Goal: Task Accomplishment & Management: Manage account settings

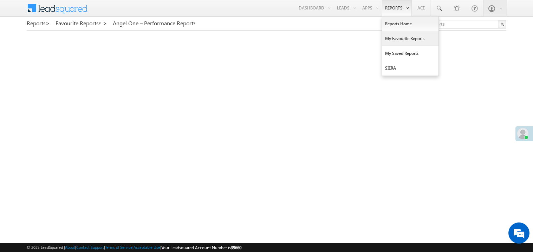
click at [395, 40] on link "My Favourite Reports" at bounding box center [410, 38] width 56 height 15
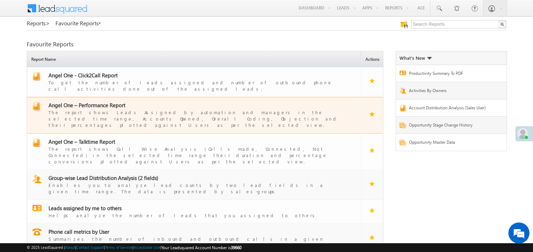
click at [105, 101] on span "Angel One – Performance Report" at bounding box center [86, 104] width 77 height 7
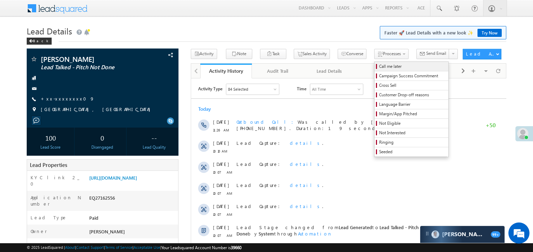
click at [379, 65] on span "Call me later" at bounding box center [412, 66] width 67 height 6
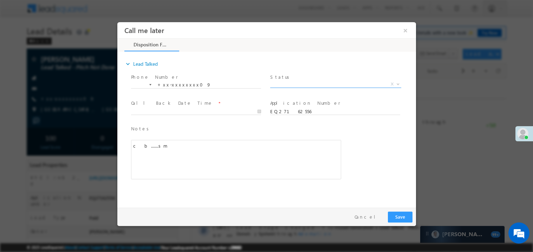
click at [292, 85] on span "X" at bounding box center [335, 83] width 131 height 7
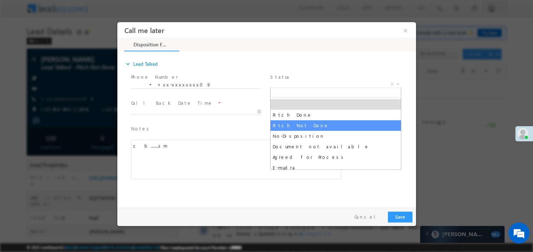
select select "Pitch Not Done"
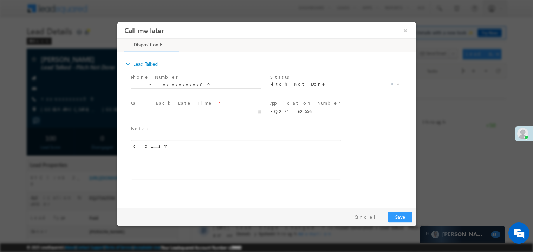
click at [165, 110] on body "Call me later ×" at bounding box center [266, 113] width 298 height 182
type input "08/14/25 11:30 AM"
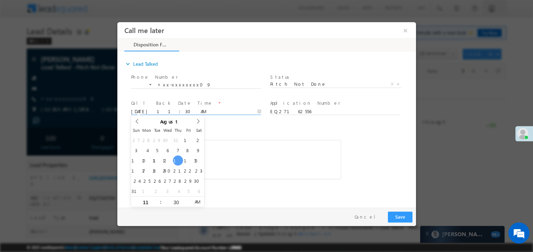
click at [258, 150] on div "c b.......sm" at bounding box center [236, 158] width 210 height 39
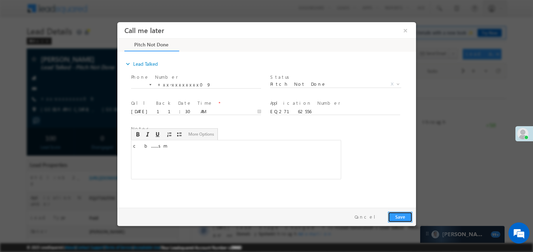
click at [400, 220] on button "Save" at bounding box center [399, 216] width 25 height 11
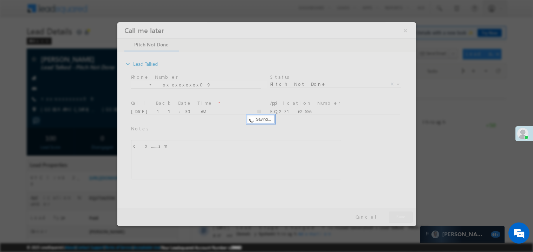
click at [400, 220] on div at bounding box center [266, 124] width 298 height 204
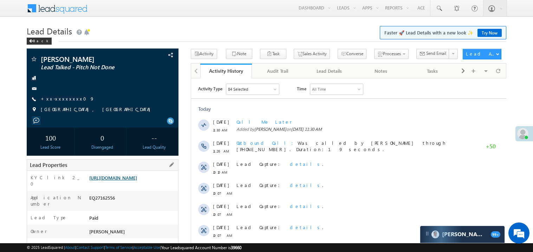
click at [130, 180] on link "https://angelbroking1-pk3em7sa.customui-test.leadsquared.com?leadId=8c979cec-af…" at bounding box center [113, 178] width 48 height 6
click at [65, 101] on link "+xx-xxxxxxxx09" at bounding box center [68, 99] width 54 height 6
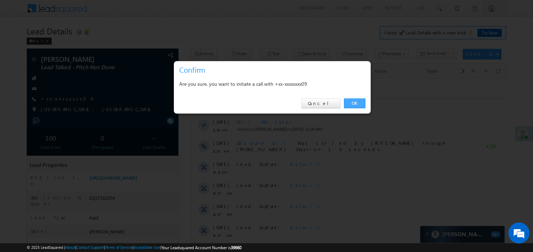
click at [358, 103] on link "OK" at bounding box center [354, 103] width 21 height 10
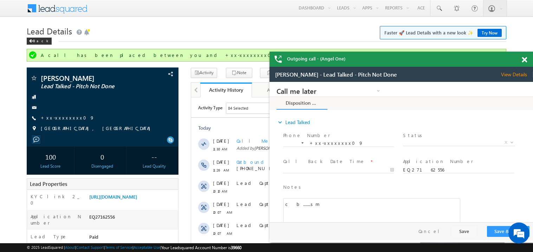
click at [526, 60] on span at bounding box center [523, 60] width 5 height 6
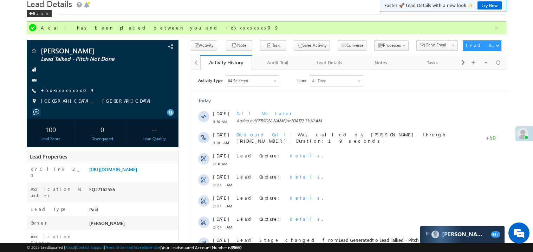
scroll to position [28, 0]
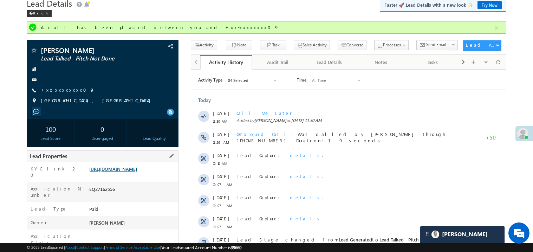
click at [124, 172] on link "[URL][DOMAIN_NAME]" at bounding box center [113, 169] width 48 height 6
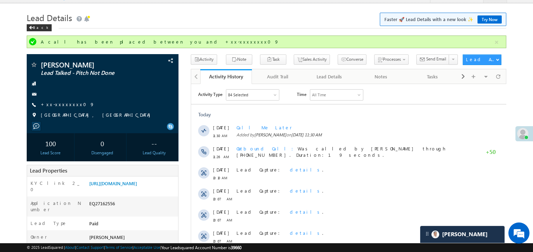
scroll to position [0, 0]
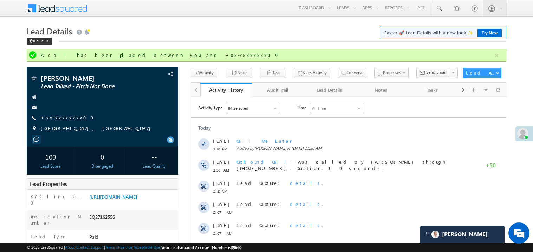
click at [130, 37] on div "Back" at bounding box center [266, 39] width 479 height 5
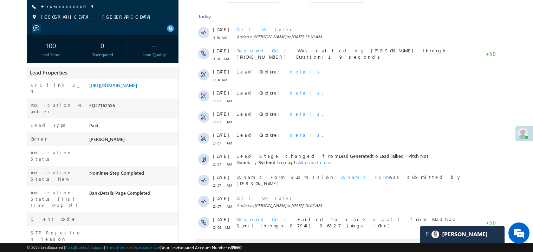
scroll to position [112, 0]
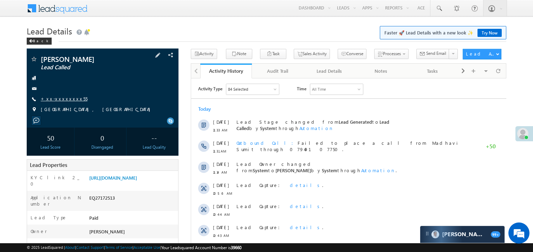
click at [59, 98] on link "+xx-xxxxxxxx55" at bounding box center [64, 99] width 47 height 6
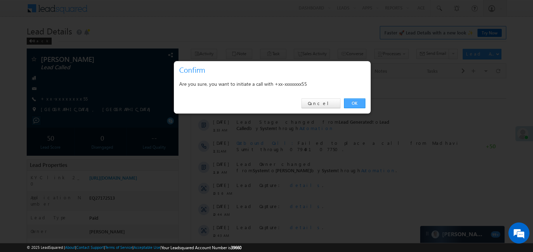
click at [357, 102] on link "OK" at bounding box center [354, 103] width 21 height 10
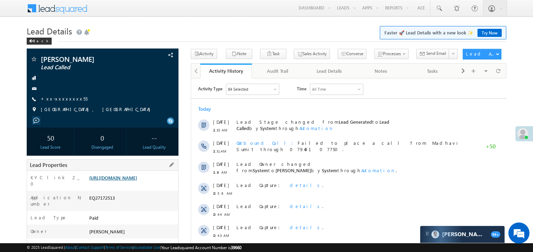
click at [137, 180] on link "[URL][DOMAIN_NAME]" at bounding box center [113, 178] width 48 height 6
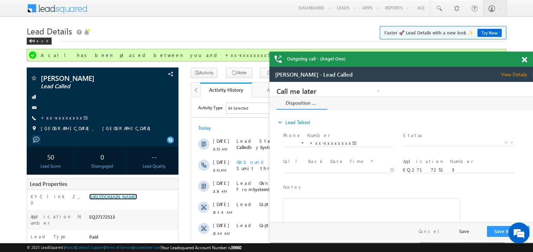
click at [525, 61] on span at bounding box center [523, 60] width 5 height 6
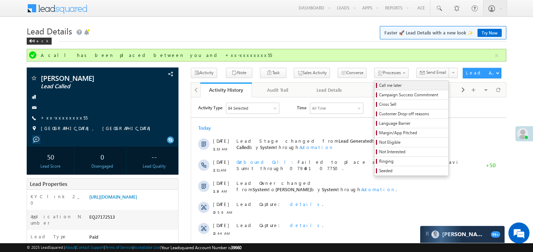
click at [379, 85] on span "Call me later" at bounding box center [412, 85] width 67 height 6
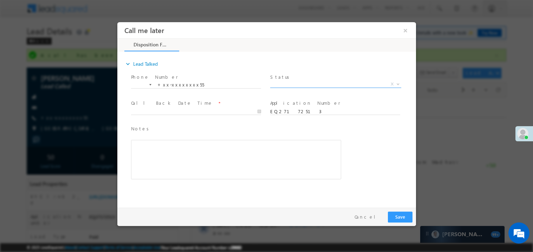
click at [330, 80] on span "X" at bounding box center [335, 83] width 131 height 7
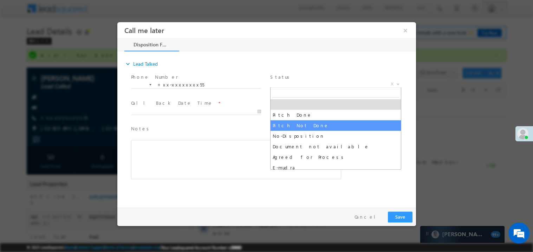
select select "Pitch Not Done"
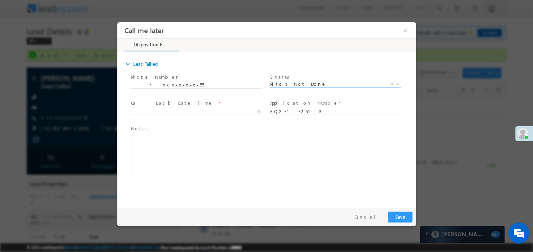
click at [192, 114] on span at bounding box center [196, 118] width 130 height 8
click at [160, 111] on body "Call me later ×" at bounding box center [266, 113] width 298 height 182
type input "08/14/25 11:35 AM"
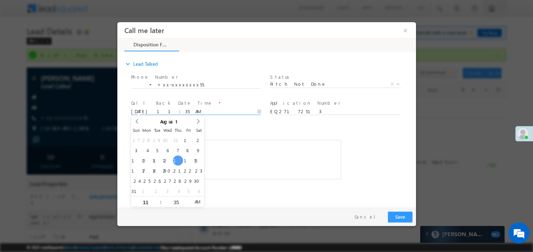
click at [230, 137] on div "Notes * Editor toolbars Basic Styles Bold Italic Underline Paragraph Insert/Rem…" at bounding box center [236, 152] width 210 height 54
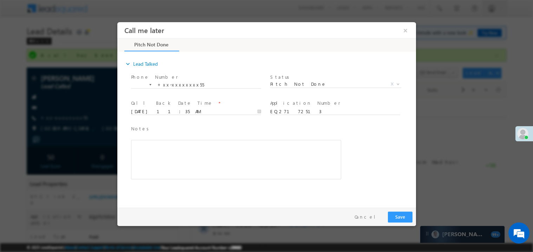
click at [215, 160] on div "Rich Text Editor, 40788eee-0fb2-11ec-a811-0adc8a9d82c2__tab1__section1__Notes__…" at bounding box center [236, 158] width 210 height 39
click at [399, 213] on button "Save" at bounding box center [399, 216] width 25 height 11
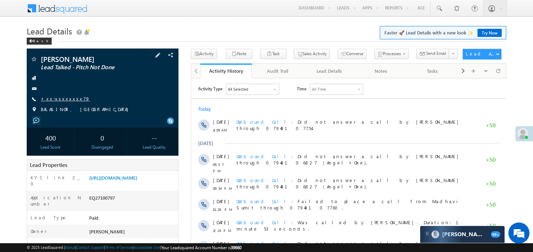
click at [66, 100] on link "+xx-xxxxxxxx79" at bounding box center [65, 99] width 49 height 6
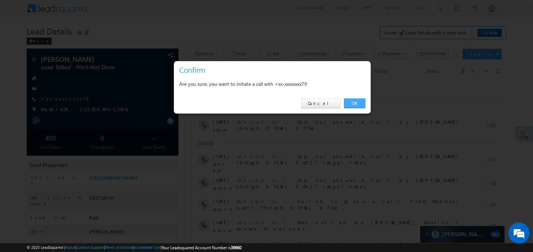
click at [353, 103] on link "OK" at bounding box center [354, 103] width 21 height 10
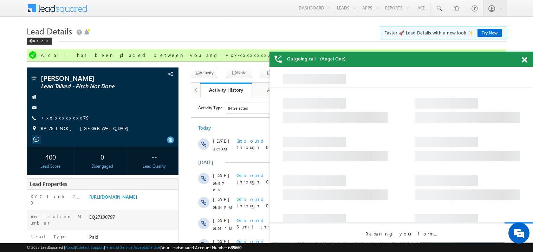
click at [525, 63] on span at bounding box center [523, 60] width 5 height 6
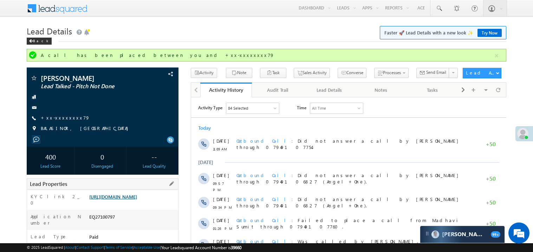
click at [136, 198] on link "https://angelbroking1-pk3em7sa.customui-test.leadsquared.com?leadId=e769f1bf-ee…" at bounding box center [113, 196] width 48 height 6
click at [137, 199] on link "https://angelbroking1-pk3em7sa.customui-test.leadsquared.com?leadId=e769f1bf-ee…" at bounding box center [113, 196] width 48 height 6
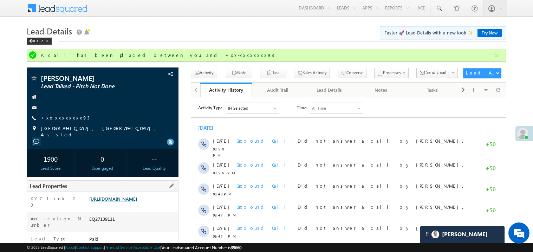
click at [137, 202] on link "[URL][DOMAIN_NAME]" at bounding box center [113, 199] width 48 height 6
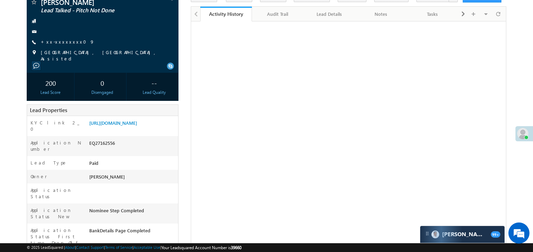
scroll to position [57, 0]
click at [120, 156] on div "Lead Type Paid" at bounding box center [102, 163] width 151 height 14
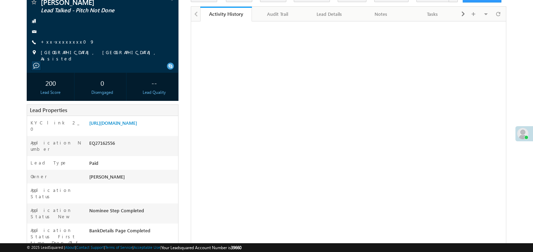
scroll to position [57, 0]
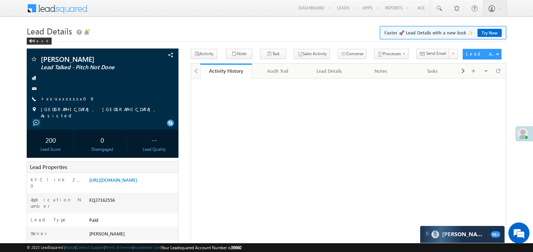
scroll to position [57, 0]
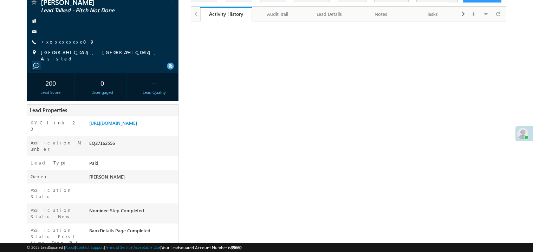
scroll to position [57, 0]
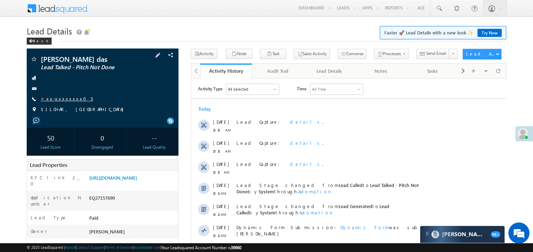
click at [61, 97] on link "+xx-xxxxxxxx05" at bounding box center [67, 99] width 52 height 6
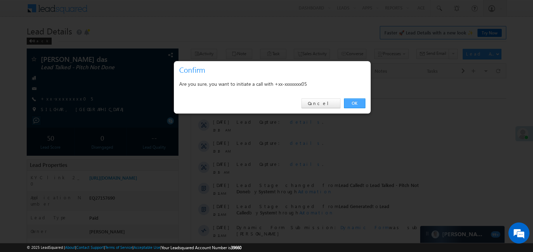
click at [355, 104] on link "OK" at bounding box center [354, 103] width 21 height 10
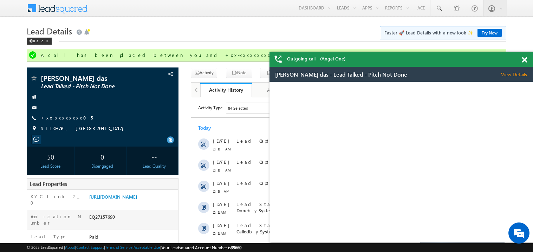
click at [525, 61] on span at bounding box center [523, 60] width 5 height 6
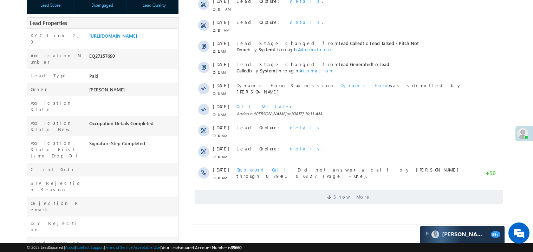
scroll to position [168, 0]
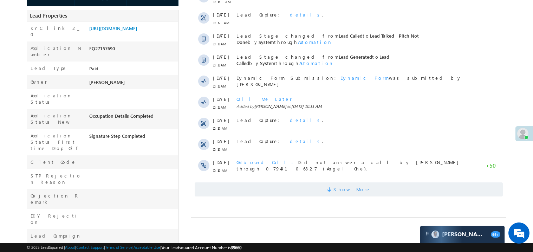
click at [329, 192] on span "Show More" at bounding box center [348, 189] width 308 height 14
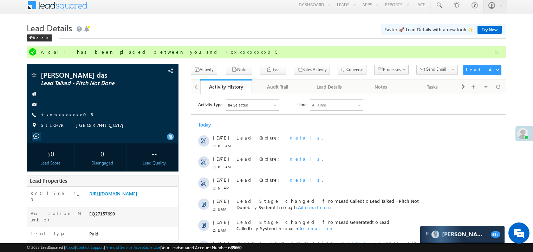
scroll to position [0, 0]
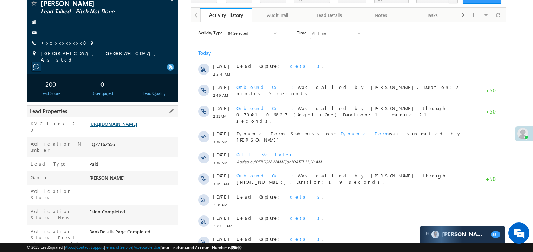
click at [124, 127] on link "https://angelbroking1-pk3em7sa.customui-test.leadsquared.com?leadId=8c979cec-af…" at bounding box center [113, 124] width 48 height 6
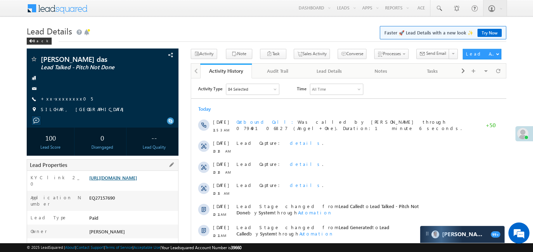
click at [135, 180] on link "[URL][DOMAIN_NAME]" at bounding box center [113, 178] width 48 height 6
click at [137, 180] on link "https://angelbroking1-pk3em7sa.customui-test.leadsquared.com?leadId=19e7cb40-75…" at bounding box center [113, 178] width 48 height 6
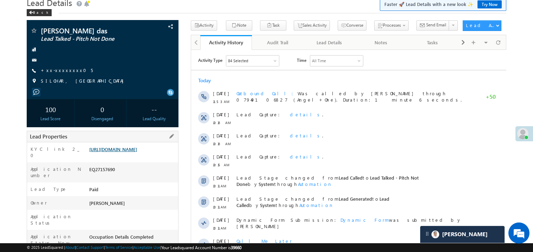
scroll to position [70, 0]
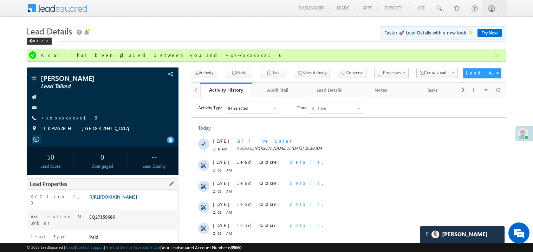
click at [127, 199] on link "https://angelbroking1-pk3em7sa.customui-test.leadsquared.com?leadId=1c88ae03-87…" at bounding box center [113, 196] width 48 height 6
click at [57, 118] on link "+xx-xxxxxxxx16" at bounding box center [69, 117] width 56 height 6
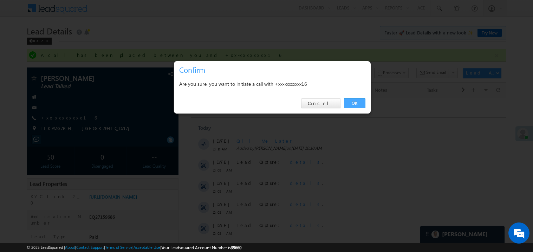
click at [354, 102] on link "OK" at bounding box center [354, 103] width 21 height 10
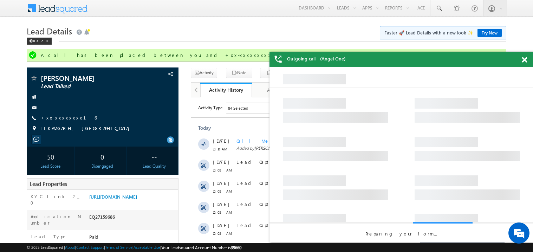
click at [524, 58] on span at bounding box center [523, 60] width 5 height 6
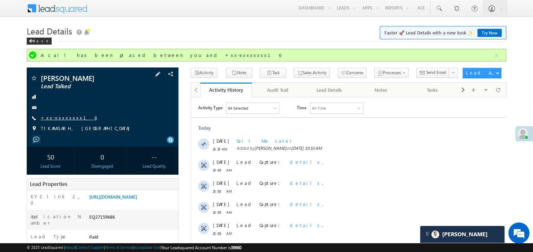
click at [62, 117] on link "+xx-xxxxxxxx16" at bounding box center [69, 117] width 56 height 6
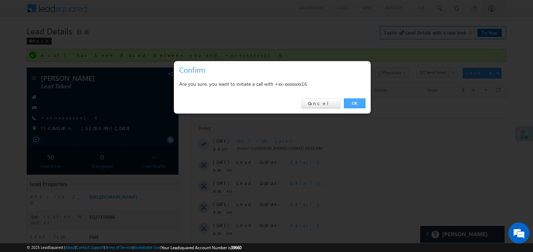
click at [351, 103] on link "OK" at bounding box center [354, 103] width 21 height 10
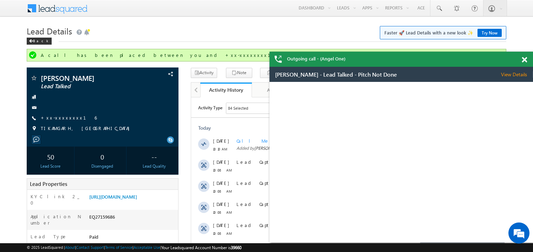
click at [524, 57] on span at bounding box center [523, 60] width 5 height 6
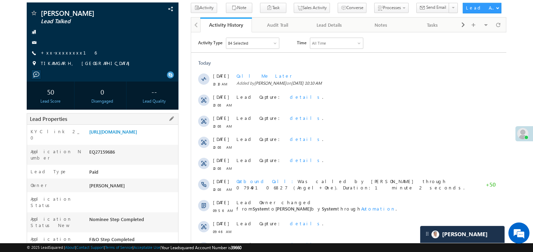
scroll to position [72, 0]
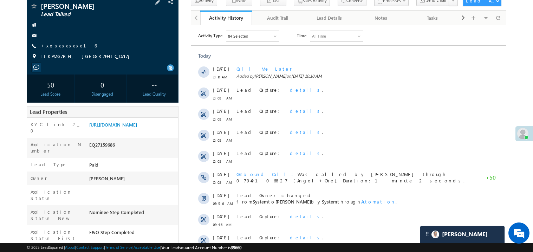
click at [67, 46] on link "+xx-xxxxxxxx16" at bounding box center [69, 45] width 56 height 6
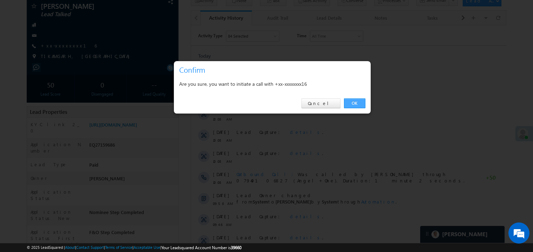
click at [355, 102] on link "OK" at bounding box center [354, 103] width 21 height 10
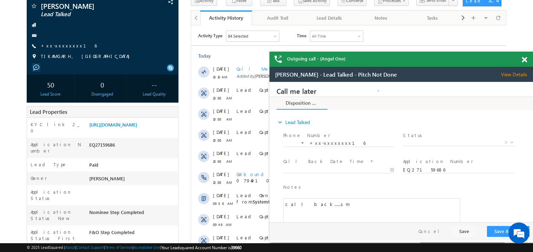
scroll to position [0, 0]
click at [524, 64] on div at bounding box center [527, 59] width 9 height 14
click at [525, 59] on span at bounding box center [523, 60] width 5 height 6
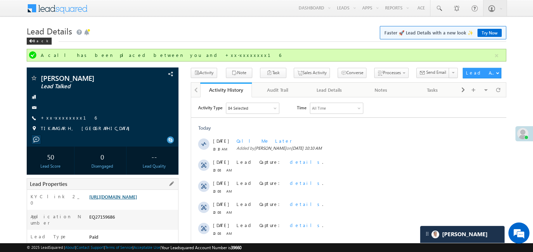
click at [137, 199] on link "https://angelbroking1-pk3em7sa.customui-test.leadsquared.com?leadId=1c88ae03-87…" at bounding box center [113, 196] width 48 height 6
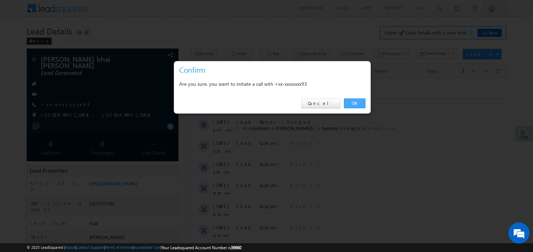
click at [359, 103] on link "OK" at bounding box center [354, 103] width 21 height 10
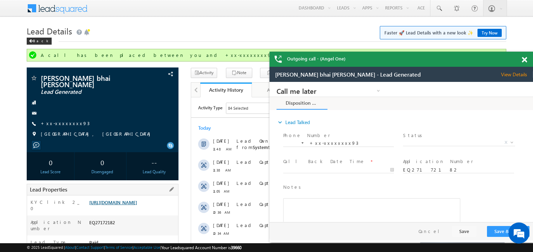
click at [121, 204] on link "https://angelbroking1-pk3em7sa.customui-test.leadsquared.com?leadId=a18000be-bc…" at bounding box center [113, 202] width 48 height 6
click at [527, 60] on div at bounding box center [527, 59] width 9 height 14
click at [522, 59] on span at bounding box center [523, 60] width 5 height 6
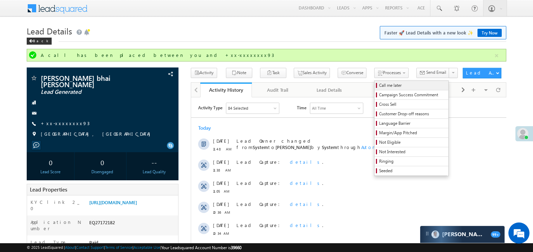
click at [379, 85] on span "Call me later" at bounding box center [412, 85] width 67 height 6
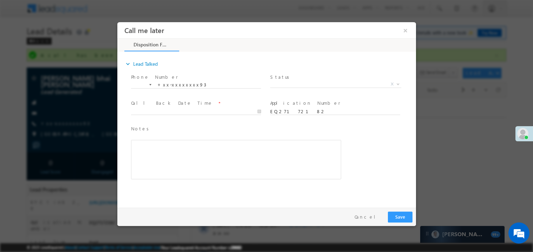
click at [294, 73] on span "Status *" at bounding box center [335, 77] width 130 height 8
click at [283, 79] on span "Status *" at bounding box center [335, 77] width 130 height 8
click at [282, 85] on span "X" at bounding box center [335, 83] width 131 height 7
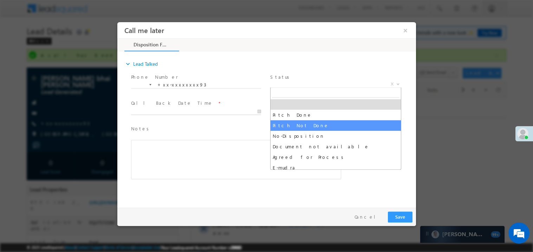
click at [166, 113] on body "Call me later ×" at bounding box center [266, 113] width 298 height 182
type input "08/14/25 12:25 PM"
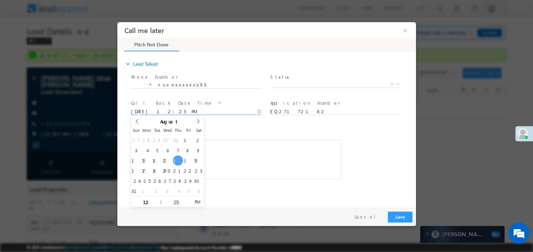
click at [269, 167] on div "Rich Text Editor, 40788eee-0fb2-11ec-a811-0adc8a9d82c2__tab1__section1__Notes__…" at bounding box center [236, 158] width 210 height 39
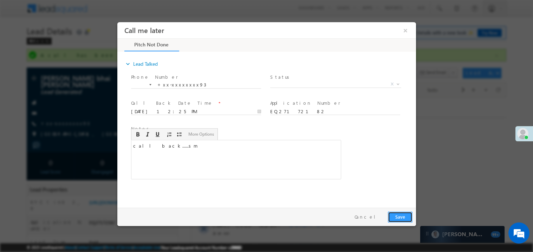
click at [400, 218] on button "Save" at bounding box center [399, 216] width 25 height 11
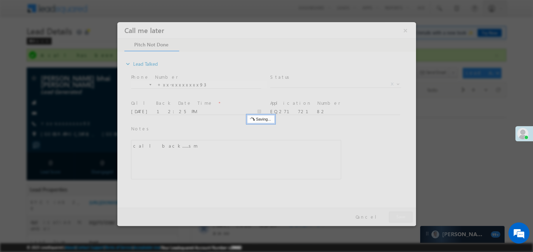
click at [400, 218] on div at bounding box center [266, 124] width 298 height 204
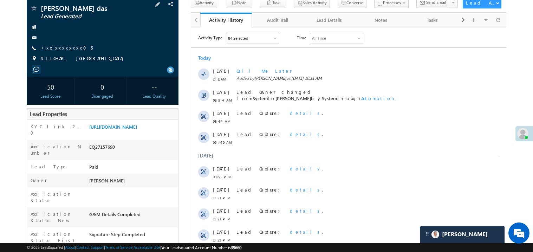
scroll to position [84, 0]
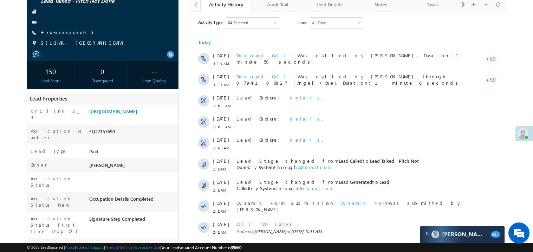
scroll to position [84, 0]
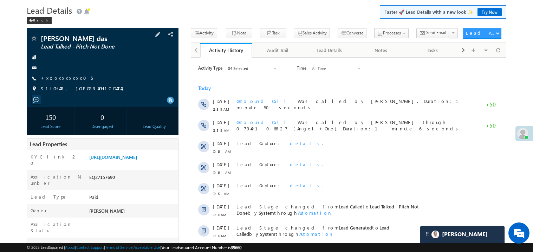
scroll to position [14, 0]
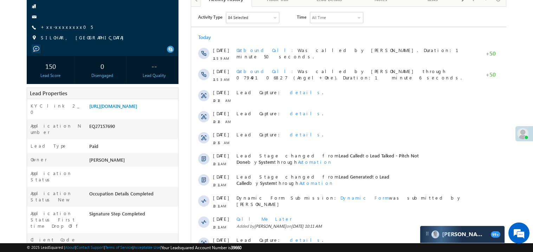
scroll to position [70, 0]
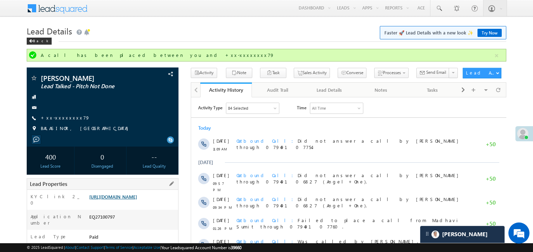
click at [137, 199] on link "[URL][DOMAIN_NAME]" at bounding box center [113, 196] width 48 height 6
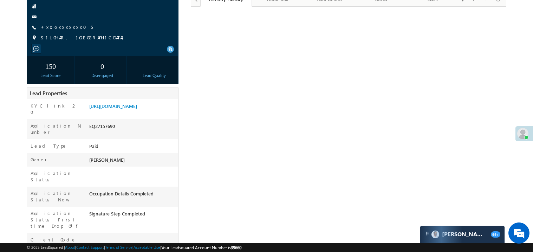
scroll to position [70, 0]
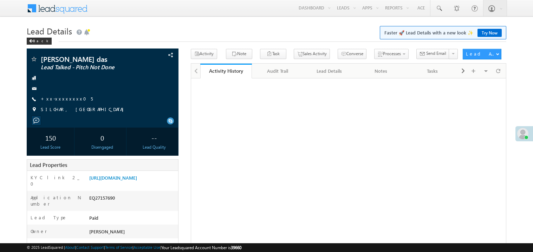
scroll to position [72, 0]
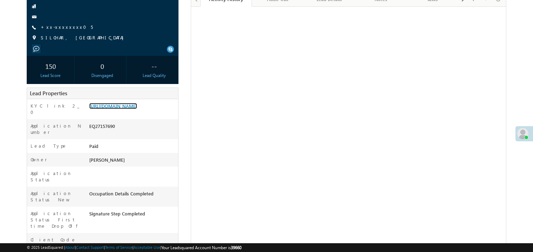
click at [124, 109] on link "https://angelbroking1-pk3em7sa.customui-test.leadsquared.com?leadId=19e7cb40-75…" at bounding box center [113, 106] width 48 height 6
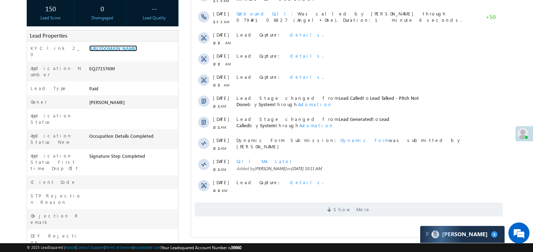
scroll to position [182, 0]
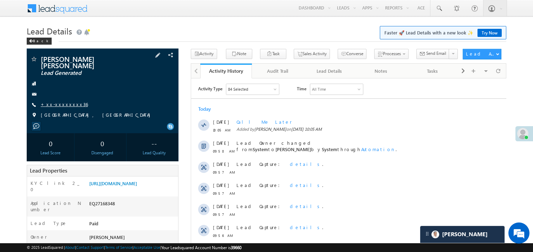
click at [65, 101] on link "+xx-xxxxxxxx36" at bounding box center [64, 104] width 47 height 6
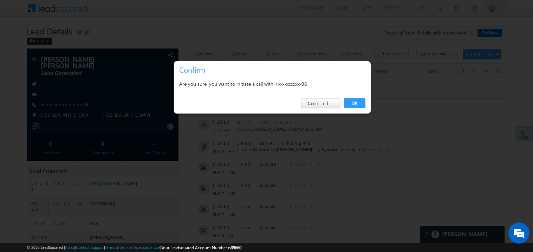
click at [371, 131] on div at bounding box center [266, 126] width 533 height 252
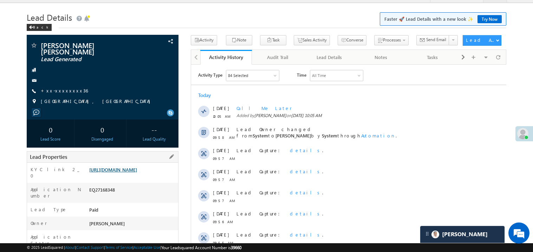
scroll to position [28, 0]
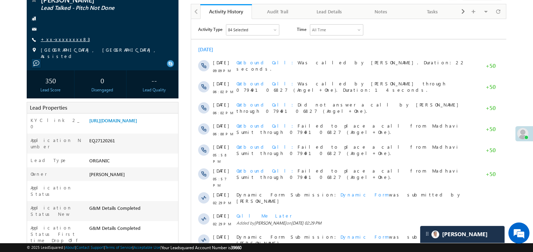
scroll to position [70, 0]
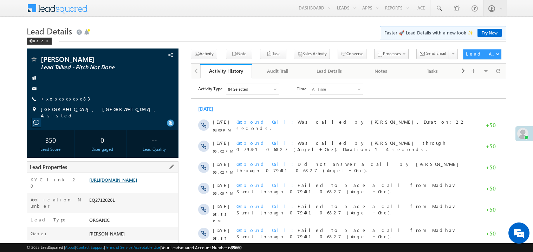
click at [125, 183] on link "[URL][DOMAIN_NAME]" at bounding box center [113, 180] width 48 height 6
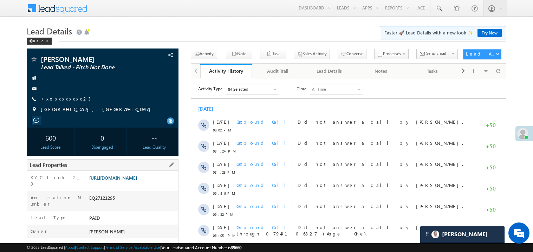
click at [137, 180] on link "https://angelbroking1-pk3em7sa.customui-test.leadsquared.com?leadId=04d4819d-d4…" at bounding box center [113, 178] width 48 height 6
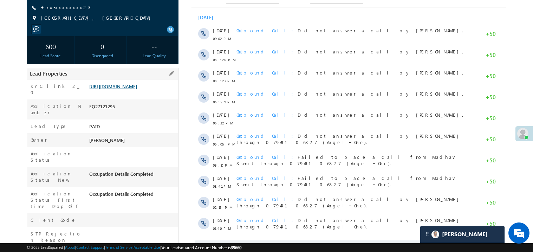
scroll to position [98, 0]
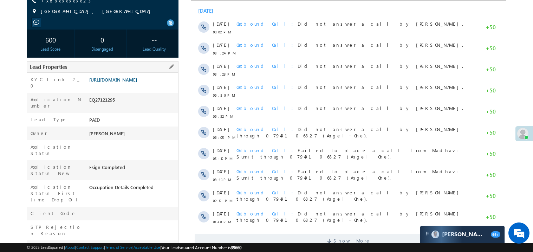
click at [126, 83] on link "https://angelbroking1-pk3em7sa.customui-test.leadsquared.com?leadId=04d4819d-d4…" at bounding box center [113, 80] width 48 height 6
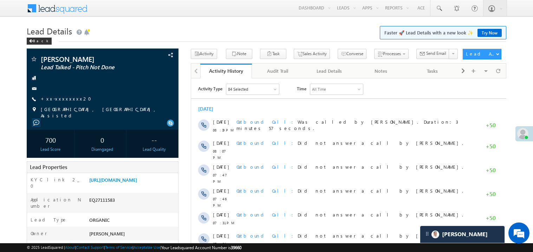
click at [235, 13] on div "Menu [PERSON_NAME] Sumit .Madh avi@a ngelb rokin [DOMAIN_NAME] Angel Broki" at bounding box center [266, 8] width 479 height 17
click at [133, 183] on link "[URL][DOMAIN_NAME]" at bounding box center [113, 180] width 48 height 6
click at [121, 183] on link "https://angelbroking1-pk3em7sa.customui-test.leadsquared.com?leadId=4f89566e-76…" at bounding box center [113, 180] width 48 height 6
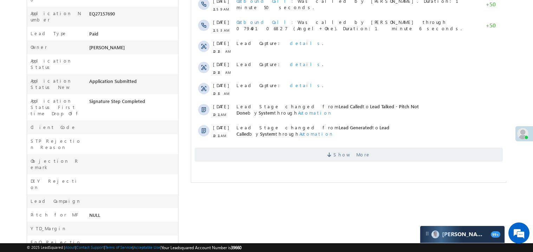
scroll to position [182, 0]
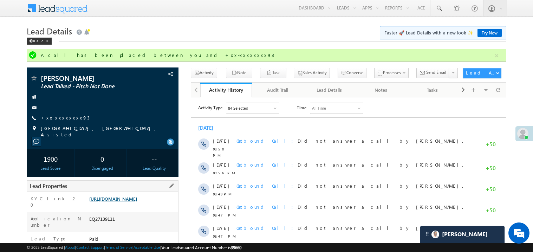
click at [131, 202] on link "https://angelbroking1-pk3em7sa.customui-test.leadsquared.com?leadId=e790fcf7-58…" at bounding box center [113, 199] width 48 height 6
click at [120, 202] on link "https://angelbroking1-pk3em7sa.customui-test.leadsquared.com?leadId=e790fcf7-58…" at bounding box center [113, 199] width 48 height 6
click at [137, 202] on link "https://angelbroking1-pk3em7sa.customui-test.leadsquared.com?leadId=e790fcf7-58…" at bounding box center [113, 199] width 48 height 6
click at [127, 202] on link "https://angelbroking1-pk3em7sa.customui-test.leadsquared.com?leadId=e790fcf7-58…" at bounding box center [113, 199] width 48 height 6
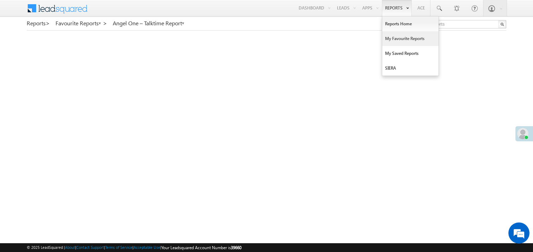
click at [391, 36] on link "My Favourite Reports" at bounding box center [410, 38] width 56 height 15
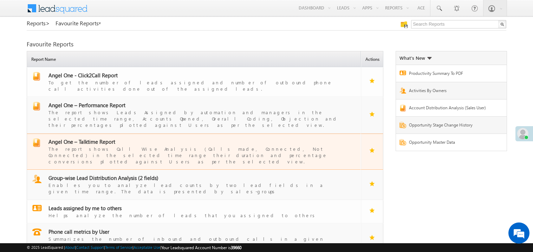
click at [93, 138] on span "Angel One – Talktime Report" at bounding box center [81, 141] width 67 height 7
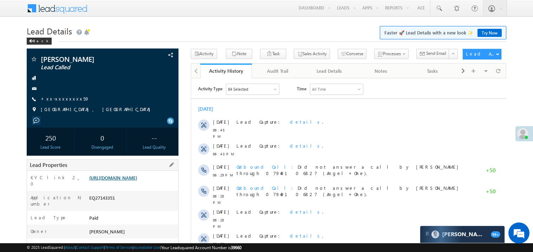
click at [136, 180] on link "https://angelbroking1-pk3em7sa.customui-test.leadsquared.com?leadId=902e0aa1-64…" at bounding box center [113, 178] width 48 height 6
click at [137, 180] on link "https://angelbroking1-pk3em7sa.customui-test.leadsquared.com?leadId=902e0aa1-64…" at bounding box center [113, 178] width 48 height 6
click at [126, 180] on link "https://angelbroking1-pk3em7sa.customui-test.leadsquared.com?leadId=902e0aa1-64…" at bounding box center [113, 178] width 48 height 6
click at [125, 180] on link "https://angelbroking1-pk3em7sa.customui-test.leadsquared.com?leadId=902e0aa1-64…" at bounding box center [113, 178] width 48 height 6
click at [65, 100] on link "+xx-xxxxxxxx59" at bounding box center [65, 99] width 48 height 6
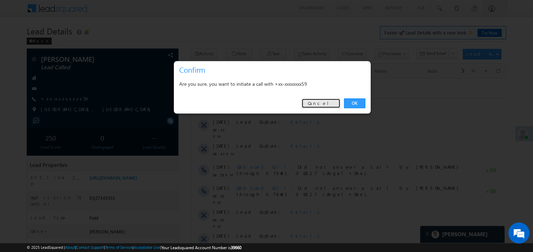
click at [317, 102] on link "Cancel" at bounding box center [320, 103] width 39 height 10
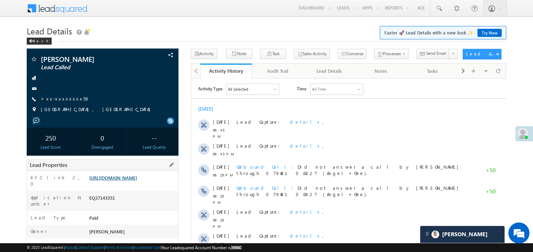
click at [137, 180] on link "https://angelbroking1-pk3em7sa.customui-test.leadsquared.com?leadId=902e0aa1-64…" at bounding box center [113, 178] width 48 height 6
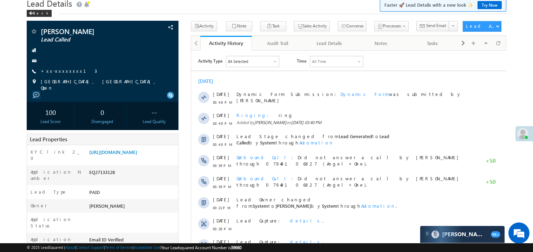
click at [352, 70] on div at bounding box center [348, 70] width 315 height 0
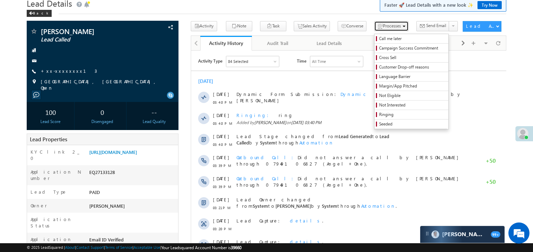
click at [383, 28] on span "Processes" at bounding box center [392, 25] width 18 height 5
click at [379, 103] on span "Not Interested" at bounding box center [412, 105] width 67 height 6
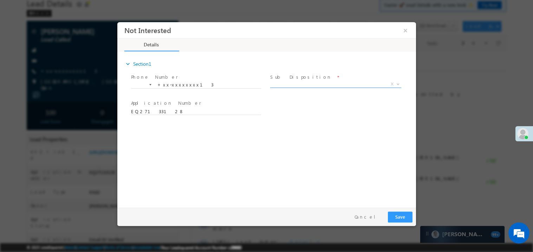
click at [282, 80] on span "X" at bounding box center [335, 83] width 131 height 7
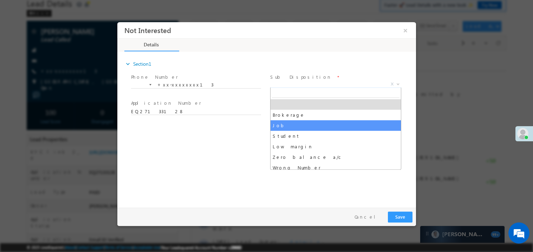
type input "p"
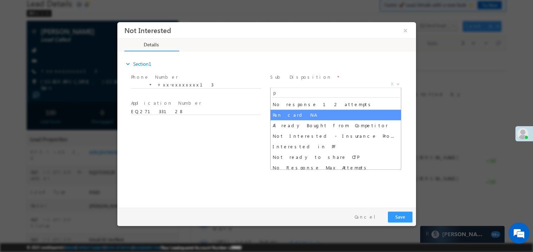
select select "Pan card NA"
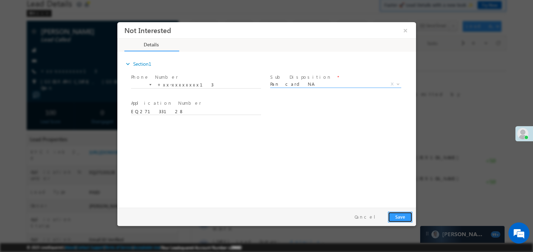
click at [399, 215] on button "Save" at bounding box center [399, 216] width 25 height 11
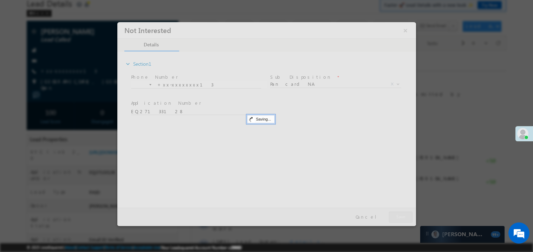
click at [399, 215] on div at bounding box center [266, 124] width 298 height 204
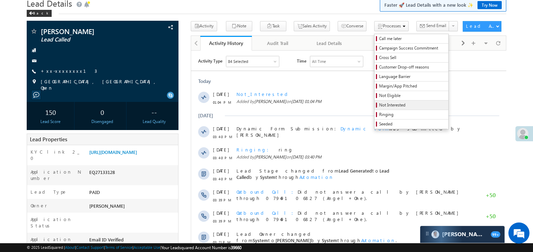
click at [379, 103] on span "Not Interested" at bounding box center [412, 105] width 67 height 6
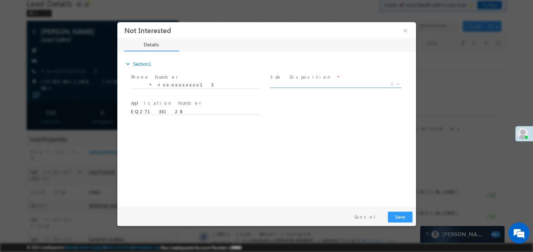
click at [302, 85] on span "X" at bounding box center [335, 83] width 131 height 7
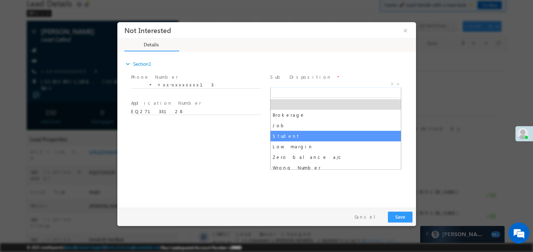
type input "p"
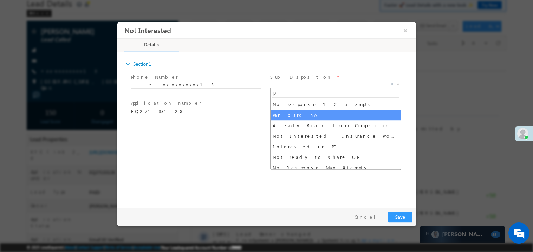
select select "Pan card NA"
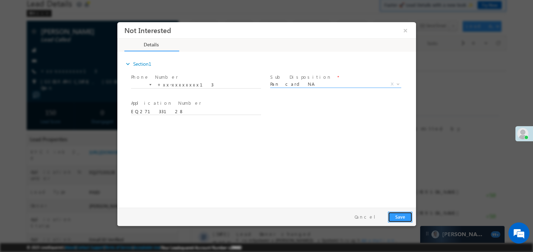
click at [397, 219] on button "Save" at bounding box center [399, 216] width 25 height 11
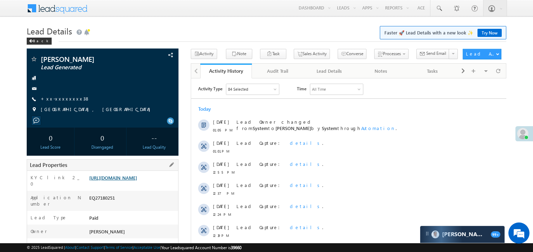
click at [126, 180] on link "https://angelbroking1-pk3em7sa.customui-test.leadsquared.com?leadId=eddb26b0-ef…" at bounding box center [113, 178] width 48 height 6
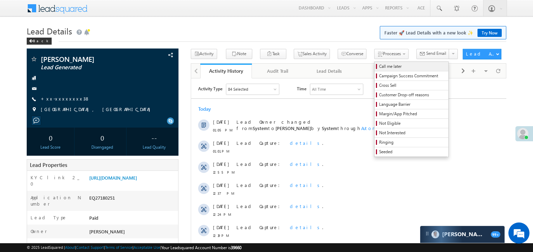
click at [379, 68] on span "Call me later" at bounding box center [412, 66] width 67 height 6
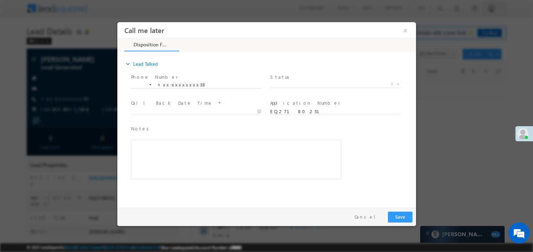
click at [285, 90] on span at bounding box center [335, 92] width 130 height 8
click at [294, 82] on span "X" at bounding box center [335, 83] width 131 height 7
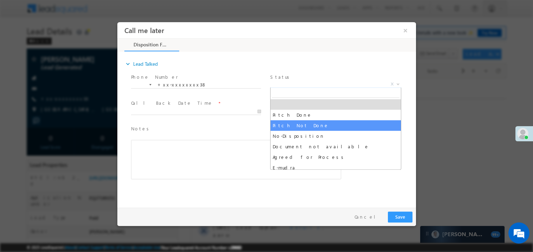
select select "Pitch Not Done"
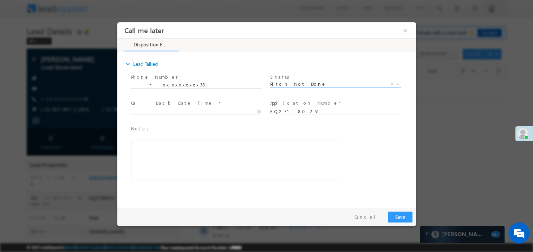
click at [150, 109] on body "Call me later ×" at bounding box center [266, 113] width 298 height 182
type input "08/14/25 1:11 PM"
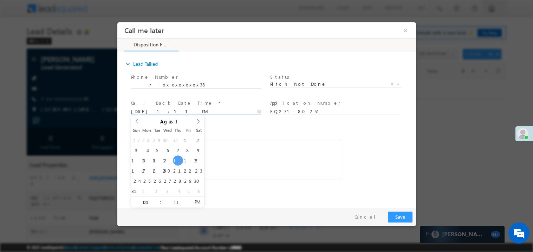
click at [214, 163] on div "Rich Text Editor, 40788eee-0fb2-11ec-a811-0adc8a9d82c2__tab1__section1__Notes__…" at bounding box center [236, 158] width 210 height 39
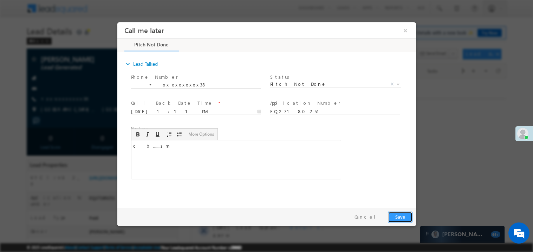
click at [401, 217] on button "Save" at bounding box center [399, 216] width 25 height 11
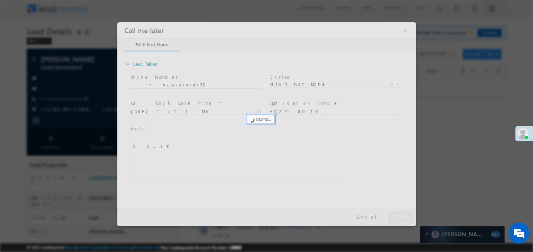
click at [401, 217] on div at bounding box center [266, 124] width 298 height 204
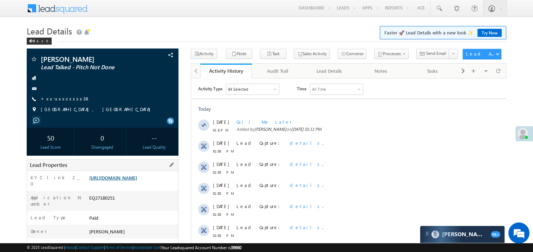
click at [127, 180] on link "https://angelbroking1-pk3em7sa.customui-test.leadsquared.com?leadId=eddb26b0-ef…" at bounding box center [113, 178] width 48 height 6
click at [122, 180] on link "https://angelbroking1-pk3em7sa.customui-test.leadsquared.com?leadId=eddb26b0-ef…" at bounding box center [113, 178] width 48 height 6
click at [131, 180] on link "https://angelbroking1-pk3em7sa.customui-test.leadsquared.com?leadId=eddb26b0-ef…" at bounding box center [113, 178] width 48 height 6
click at [65, 99] on link "+xx-xxxxxxxx38" at bounding box center [65, 99] width 49 height 6
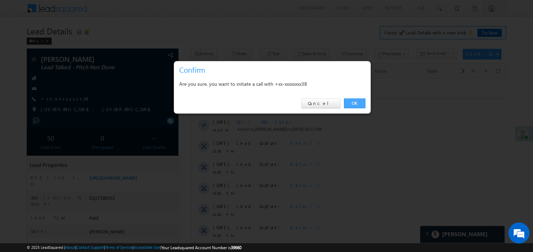
click at [356, 104] on link "OK" at bounding box center [354, 103] width 21 height 10
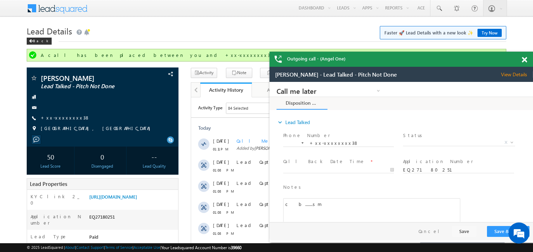
click at [524, 59] on span at bounding box center [523, 60] width 5 height 6
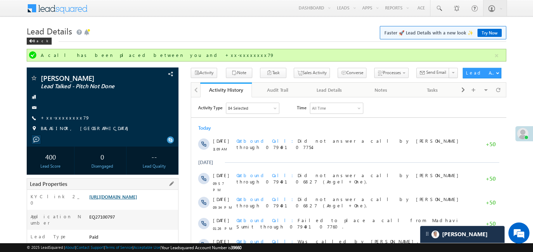
click at [137, 199] on link "[URL][DOMAIN_NAME]" at bounding box center [113, 196] width 48 height 6
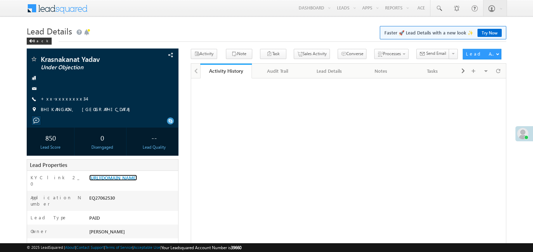
click at [134, 178] on link "[URL][DOMAIN_NAME]" at bounding box center [113, 178] width 48 height 6
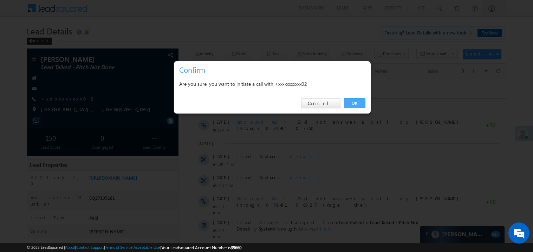
click at [354, 100] on link "OK" at bounding box center [354, 103] width 21 height 10
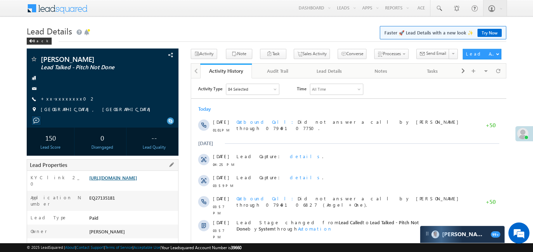
click at [137, 180] on link "https://angelbroking1-pk3em7sa.customui-test.leadsquared.com?leadId=cf95021a-8f…" at bounding box center [113, 178] width 48 height 6
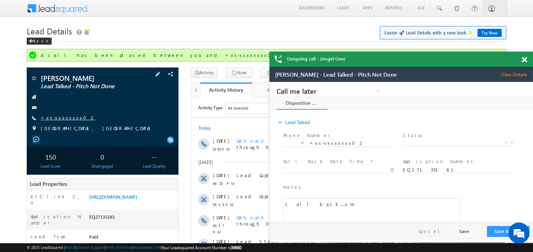
click at [62, 117] on link "+xx-xxxxxxxx02" at bounding box center [68, 117] width 55 height 6
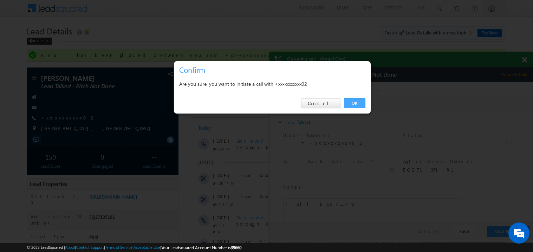
click at [353, 104] on link "OK" at bounding box center [354, 103] width 21 height 10
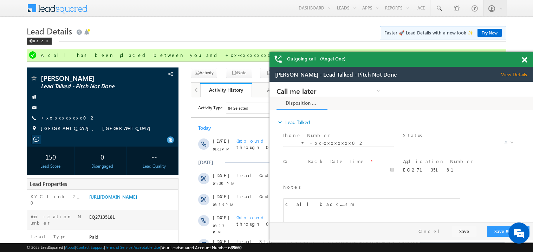
click at [524, 60] on span at bounding box center [523, 60] width 5 height 6
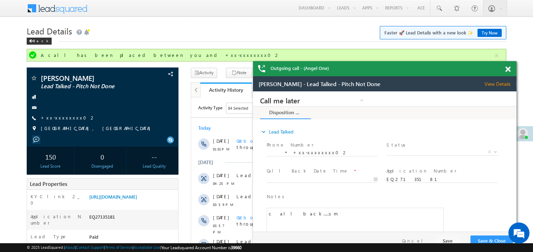
drag, startPoint x: 400, startPoint y: 62, endPoint x: 375, endPoint y: 66, distance: 25.3
click at [375, 66] on div "Outgoing call - (Angel One)" at bounding box center [384, 68] width 263 height 15
click at [504, 67] on span at bounding box center [506, 69] width 5 height 6
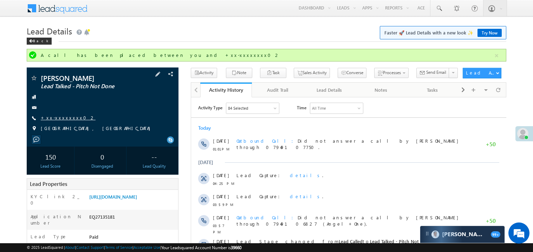
click at [66, 118] on link "+xx-xxxxxxxx02" at bounding box center [68, 117] width 55 height 6
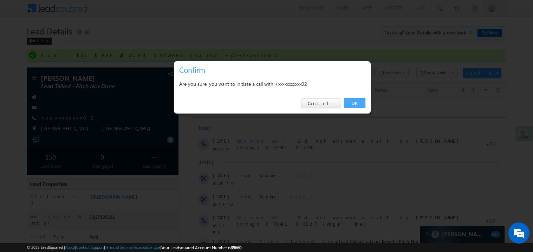
click at [350, 103] on link "OK" at bounding box center [354, 103] width 21 height 10
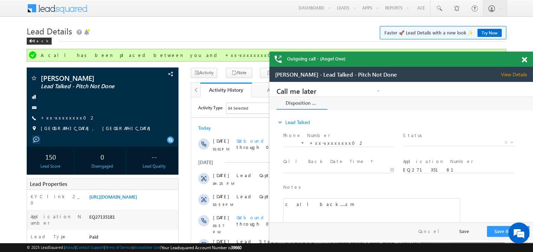
click at [525, 57] on span at bounding box center [523, 60] width 5 height 6
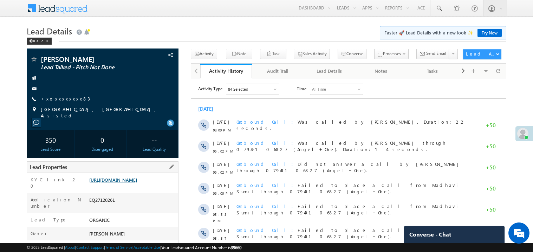
click at [125, 183] on link "[URL][DOMAIN_NAME]" at bounding box center [113, 180] width 48 height 6
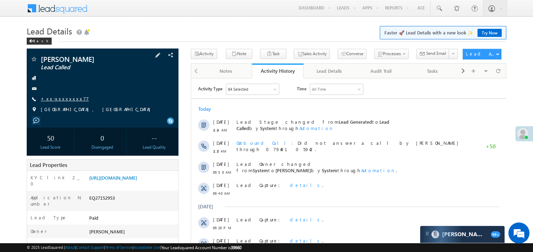
click at [65, 100] on link "+xx-xxxxxxxx77" at bounding box center [65, 99] width 48 height 6
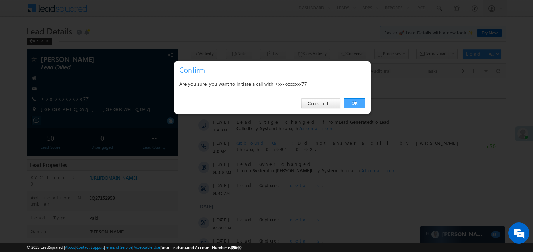
click at [355, 104] on link "OK" at bounding box center [354, 103] width 21 height 10
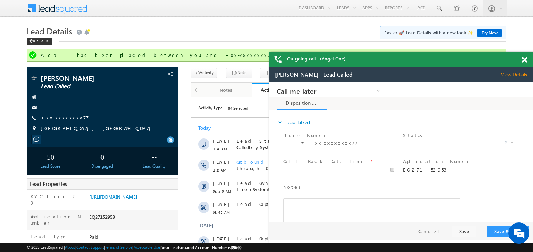
click at [526, 58] on span at bounding box center [523, 60] width 5 height 6
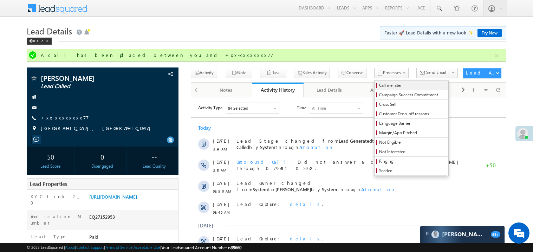
click at [379, 84] on span "Call me later" at bounding box center [412, 85] width 67 height 6
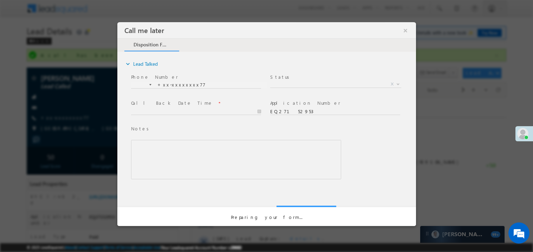
click at [364, 94] on span at bounding box center [335, 92] width 130 height 8
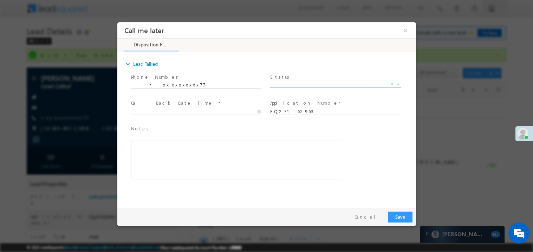
click at [290, 81] on span "X" at bounding box center [335, 83] width 131 height 7
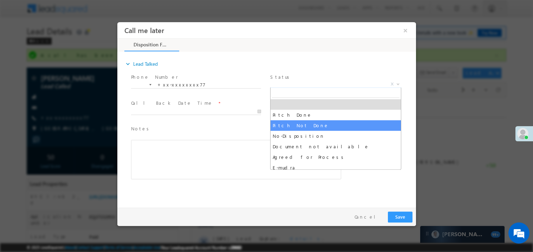
select select "Pitch Not Done"
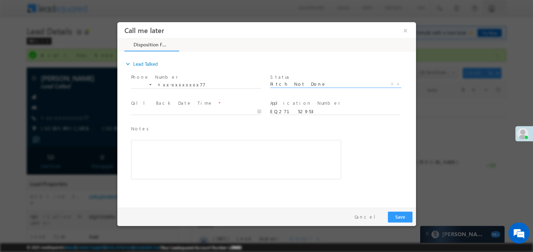
click at [166, 114] on span at bounding box center [196, 118] width 130 height 8
click at [150, 108] on input "text" at bounding box center [196, 111] width 130 height 7
type input "08/14/25 1:37 PM"
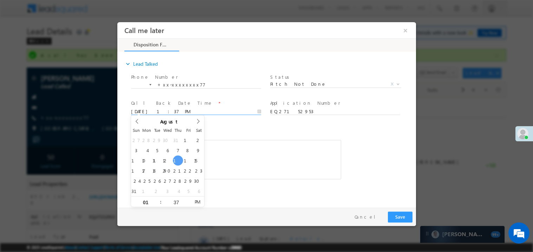
click at [250, 162] on div "Rich Text Editor, 40788eee-0fb2-11ec-a811-0adc8a9d82c2__tab1__section1__Notes__…" at bounding box center [236, 158] width 210 height 39
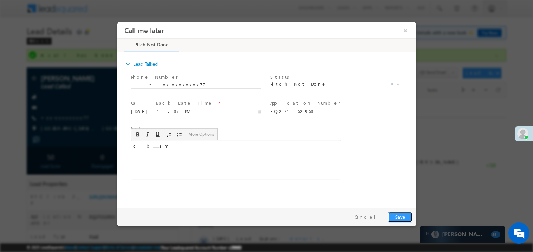
click at [400, 213] on button "Save" at bounding box center [399, 216] width 25 height 11
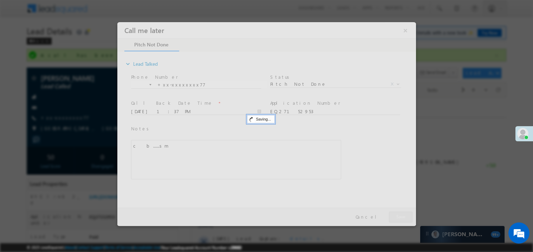
click at [400, 213] on div at bounding box center [266, 124] width 298 height 204
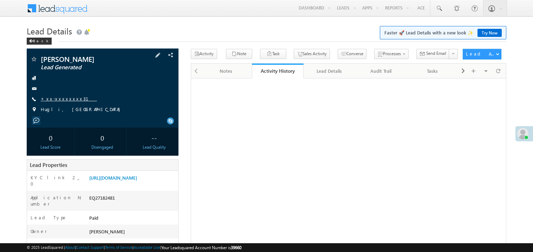
click at [62, 101] on link "+xx-xxxxxxxx31" at bounding box center [69, 99] width 56 height 6
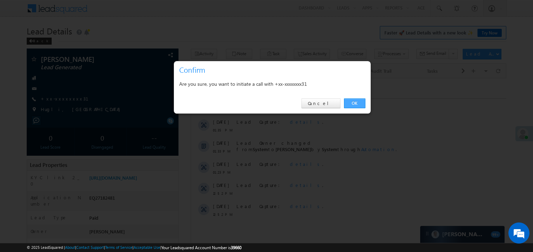
click at [360, 104] on link "OK" at bounding box center [354, 103] width 21 height 10
